Goal: Task Accomplishment & Management: Use online tool/utility

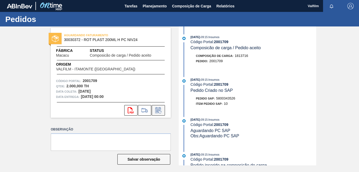
click at [158, 110] on icon at bounding box center [158, 110] width 8 height 6
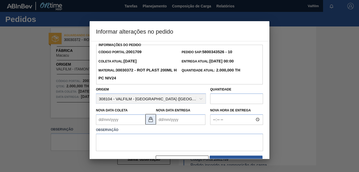
click at [153, 122] on img at bounding box center [151, 119] width 6 height 6
click at [108, 122] on Coleta2001709 "Nova Data Coleta" at bounding box center [120, 119] width 49 height 11
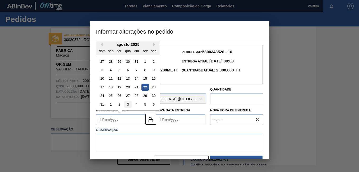
click at [127, 105] on div "3" at bounding box center [127, 104] width 7 height 7
type Coleta2001709 "03/09/2025"
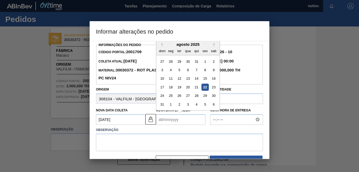
drag, startPoint x: 173, startPoint y: 124, endPoint x: 173, endPoint y: 148, distance: 24.6
click at [173, 124] on Entrega2001709 "Nova Data Entrega" at bounding box center [180, 119] width 49 height 11
click at [196, 106] on div "4" at bounding box center [196, 104] width 7 height 7
type Entrega2001709 "04/09/2025"
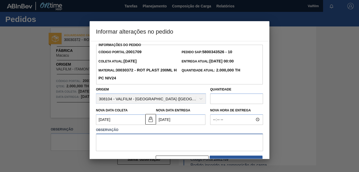
click at [146, 143] on textarea at bounding box center [179, 142] width 167 height 17
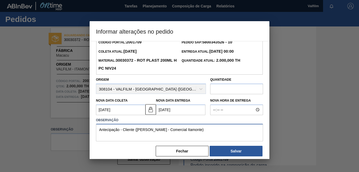
scroll to position [15, 0]
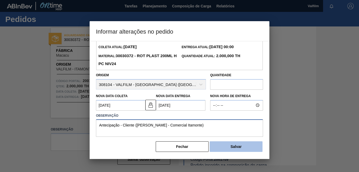
type textarea "Antecipação - Cliente (Ana Carolina - Comercial Itamonte)"
click at [238, 144] on button "Salvar" at bounding box center [236, 146] width 53 height 11
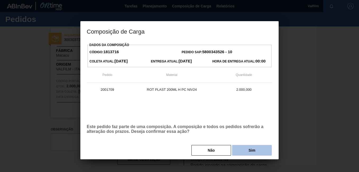
click at [263, 149] on button "Sim" at bounding box center [252, 150] width 40 height 11
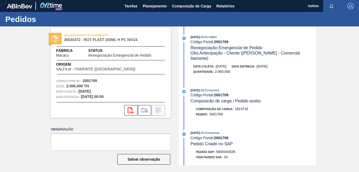
drag, startPoint x: 326, startPoint y: 71, endPoint x: 309, endPoint y: 62, distance: 18.9
click at [326, 71] on div "AGUARDANDO FATURAMENTO 30030372 - ROT PLAST 200ML H PC NIV24 Fábrica Macacu Sta…" at bounding box center [179, 95] width 359 height 139
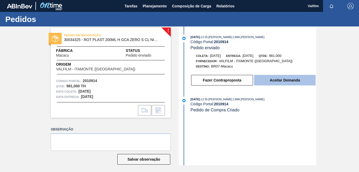
click at [280, 79] on button "Aceitar Demanda" at bounding box center [285, 80] width 62 height 11
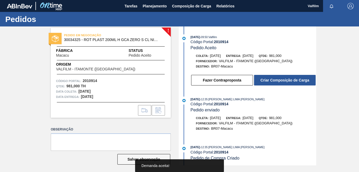
click at [281, 80] on button "Criar Composição de Carga" at bounding box center [285, 80] width 62 height 11
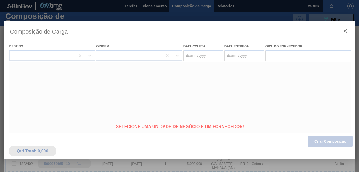
type coleta "[DATE]"
type entrega "[DATE]"
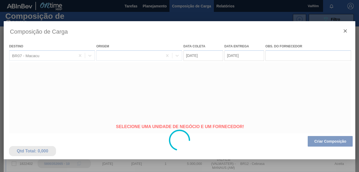
click at [194, 55] on div at bounding box center [180, 140] width 352 height 238
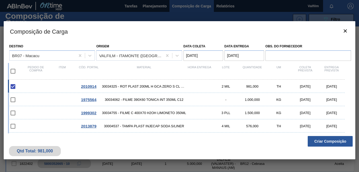
click at [197, 57] on coleta "20/09/2025" at bounding box center [204, 55] width 40 height 11
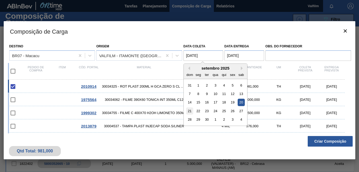
click at [189, 113] on div "21" at bounding box center [189, 110] width 7 height 7
type coleta "21/09/2025"
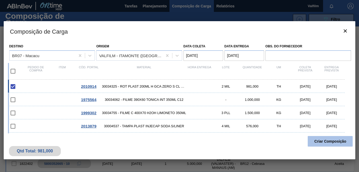
click at [331, 144] on button "Criar Composição" at bounding box center [330, 141] width 45 height 11
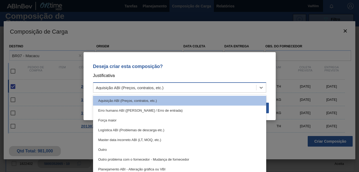
click at [164, 88] on div "Aquisição ABI (Preços, contratos, etc.)" at bounding box center [174, 88] width 163 height 8
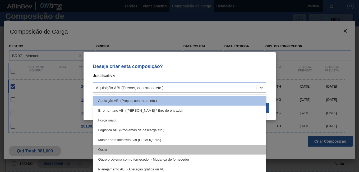
click at [134, 149] on div "Outro" at bounding box center [179, 150] width 173 height 10
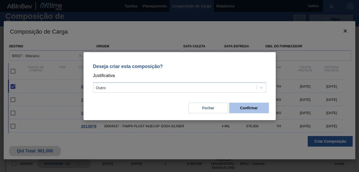
click at [249, 108] on button "Confirmar" at bounding box center [249, 108] width 40 height 11
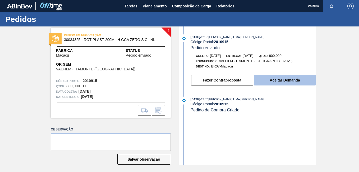
click at [285, 77] on button "Aceitar Demanda" at bounding box center [285, 80] width 62 height 11
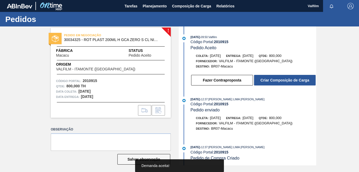
click at [285, 77] on button "Criar Composição de Carga" at bounding box center [285, 80] width 62 height 11
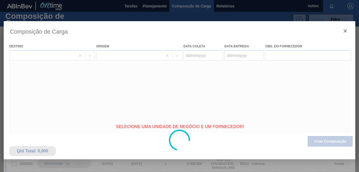
type coleta "[DATE]"
type entrega "[DATE]"
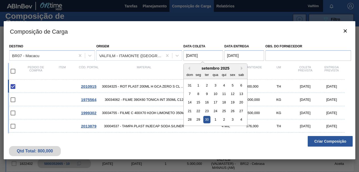
click at [203, 53] on coleta "[DATE]" at bounding box center [204, 55] width 40 height 11
click at [215, 120] on div "1" at bounding box center [215, 119] width 7 height 7
type coleta "01/10/2025"
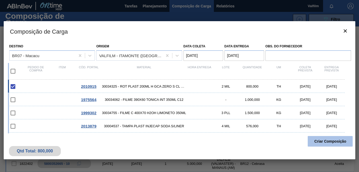
click at [330, 140] on button "Criar Composição" at bounding box center [330, 141] width 45 height 11
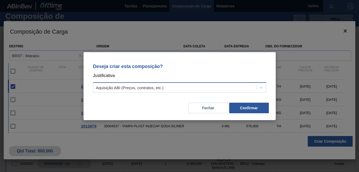
click at [143, 83] on div "Aquisição ABI (Preços, contratos, etc.)" at bounding box center [179, 87] width 173 height 10
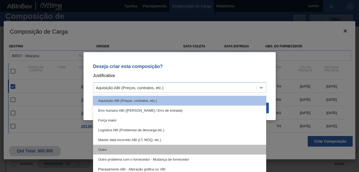
click at [117, 151] on div "Outro" at bounding box center [179, 150] width 173 height 10
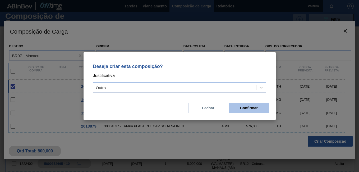
click at [252, 109] on button "Confirmar" at bounding box center [249, 108] width 40 height 11
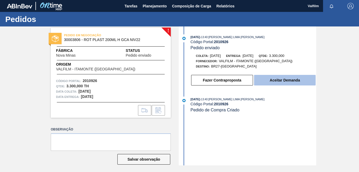
click at [276, 81] on button "Aceitar Demanda" at bounding box center [285, 80] width 62 height 11
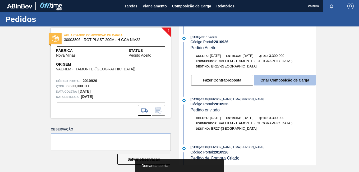
click at [276, 81] on button "Criar Composição de Carga" at bounding box center [285, 80] width 62 height 11
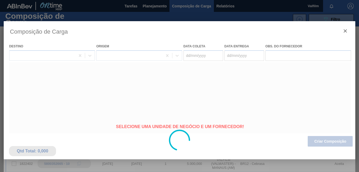
type coleta "[DATE]"
type entrega "[DATE]"
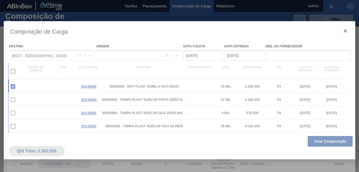
click at [203, 54] on div at bounding box center [180, 140] width 352 height 238
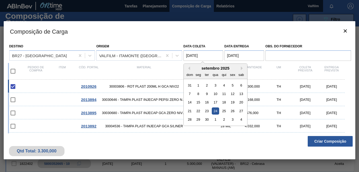
click at [203, 54] on coleta "[DATE]" at bounding box center [204, 55] width 40 height 11
click at [225, 112] on div "25" at bounding box center [224, 110] width 7 height 7
type coleta "[DATE]"
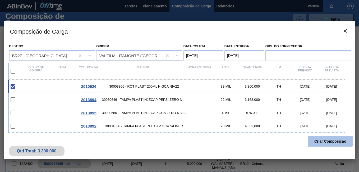
click at [326, 141] on button "Criar Composição" at bounding box center [330, 141] width 45 height 11
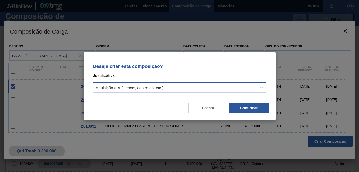
drag, startPoint x: 195, startPoint y: 86, endPoint x: 191, endPoint y: 89, distance: 4.8
click at [194, 87] on div "Aquisição ABI (Preços, contratos, etc.)" at bounding box center [174, 88] width 163 height 8
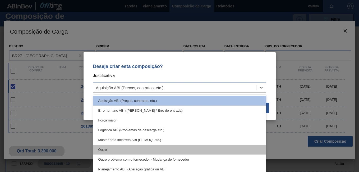
click at [135, 150] on div "Outro" at bounding box center [179, 150] width 173 height 10
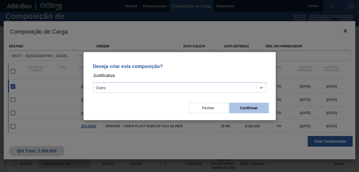
click at [247, 106] on button "Confirmar" at bounding box center [249, 108] width 40 height 11
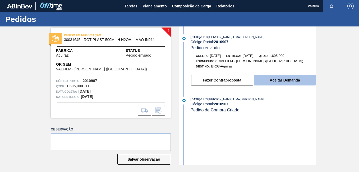
click at [284, 79] on button "Aceitar Demanda" at bounding box center [285, 80] width 62 height 11
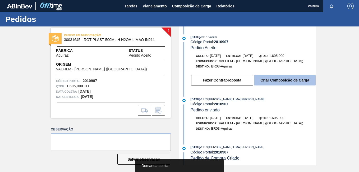
click at [285, 79] on button "Criar Composição de Carga" at bounding box center [285, 80] width 62 height 11
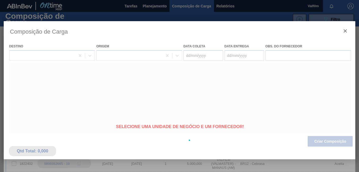
type coleta "[DATE]"
type entrega "[DATE]"
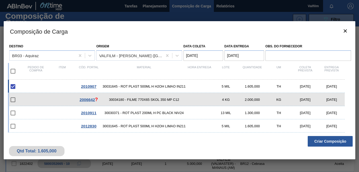
click at [236, 56] on entrega "[DATE]" at bounding box center [245, 55] width 40 height 11
click at [331, 141] on button "Criar Composição" at bounding box center [330, 141] width 45 height 11
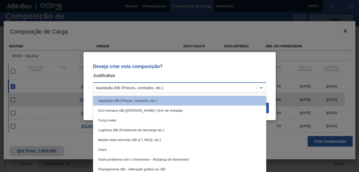
click at [192, 89] on div "Aquisição ABI (Preços, contratos, etc.)" at bounding box center [174, 88] width 163 height 8
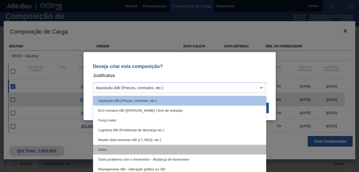
click at [136, 150] on div "Outro" at bounding box center [179, 150] width 173 height 10
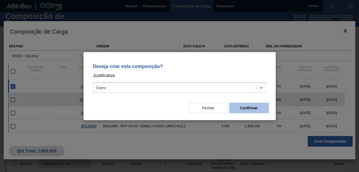
click at [245, 107] on button "Confirmar" at bounding box center [249, 108] width 40 height 11
